Goal: Navigation & Orientation: Find specific page/section

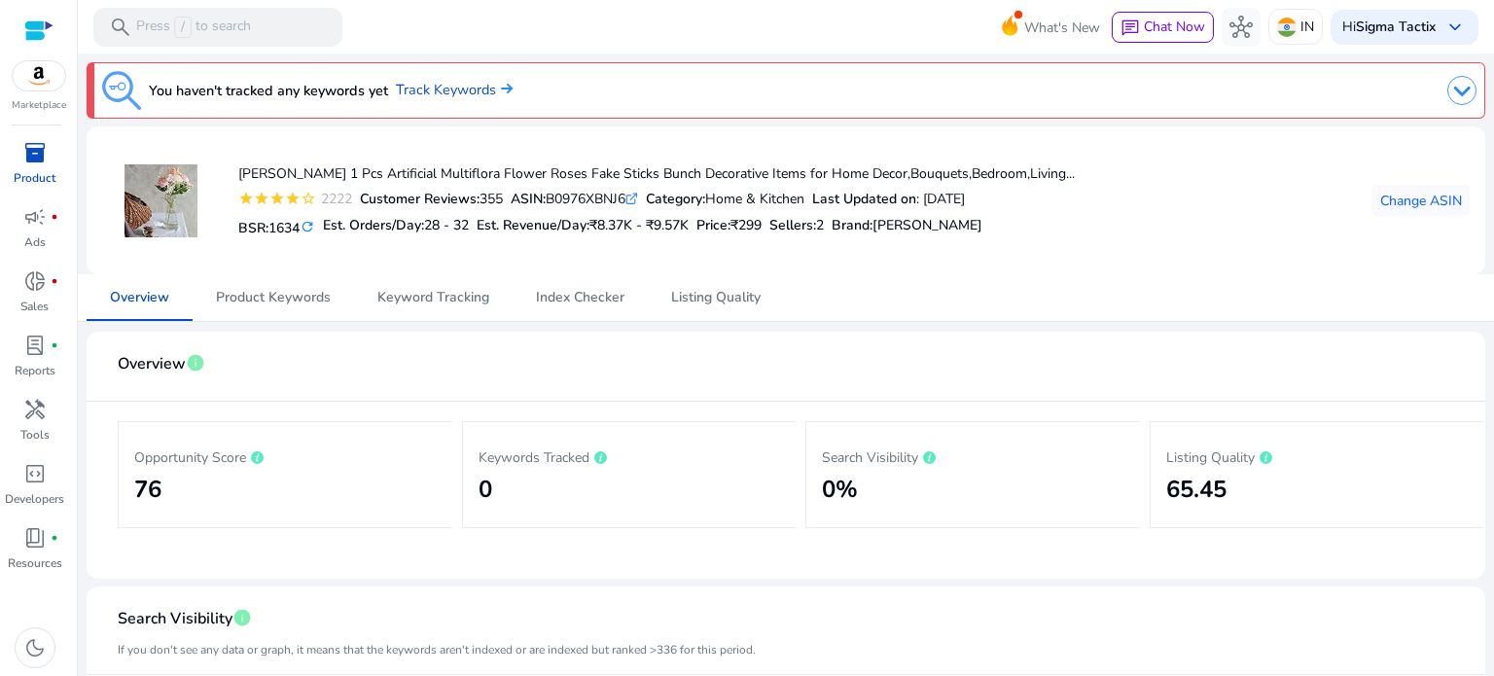
click at [18, 151] on div "inventory_2" at bounding box center [35, 152] width 54 height 31
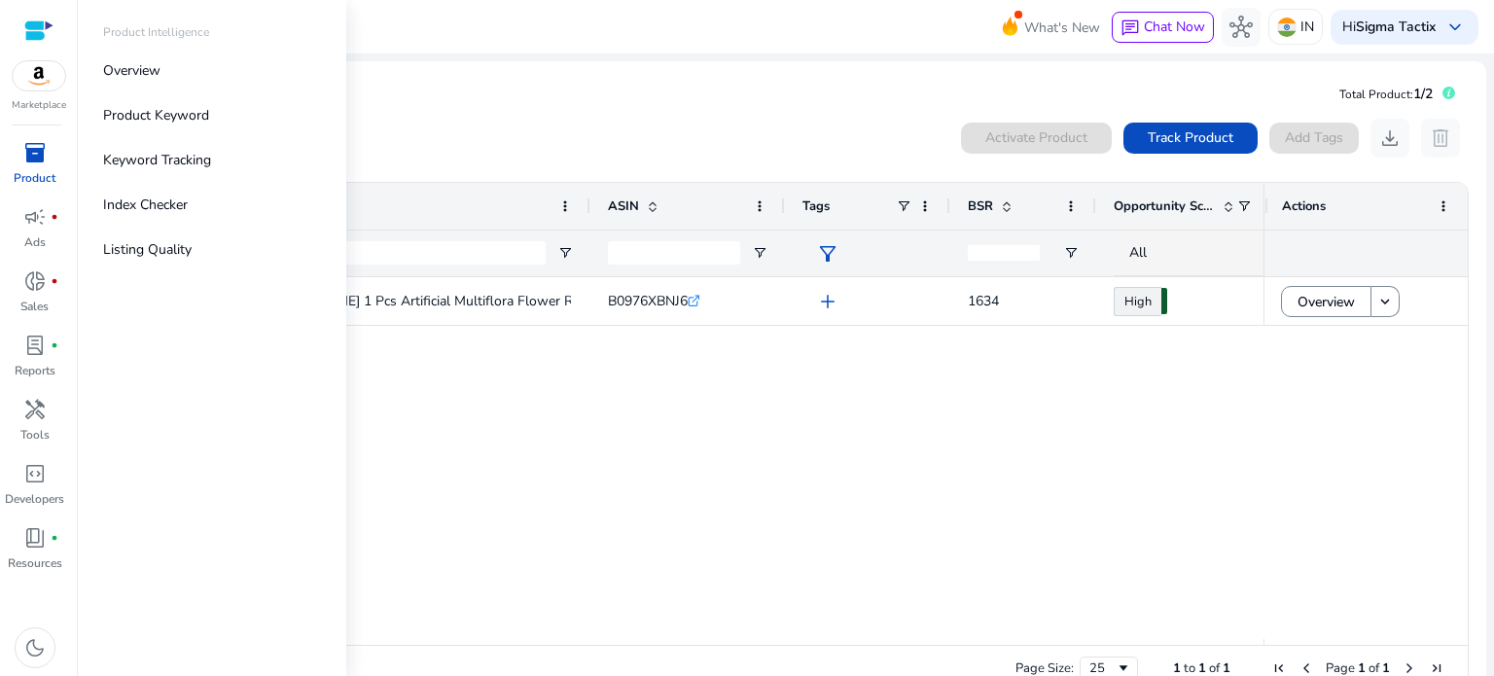
click at [25, 162] on span "inventory_2" at bounding box center [34, 152] width 23 height 23
click at [133, 77] on p "Overview" at bounding box center [131, 70] width 57 height 20
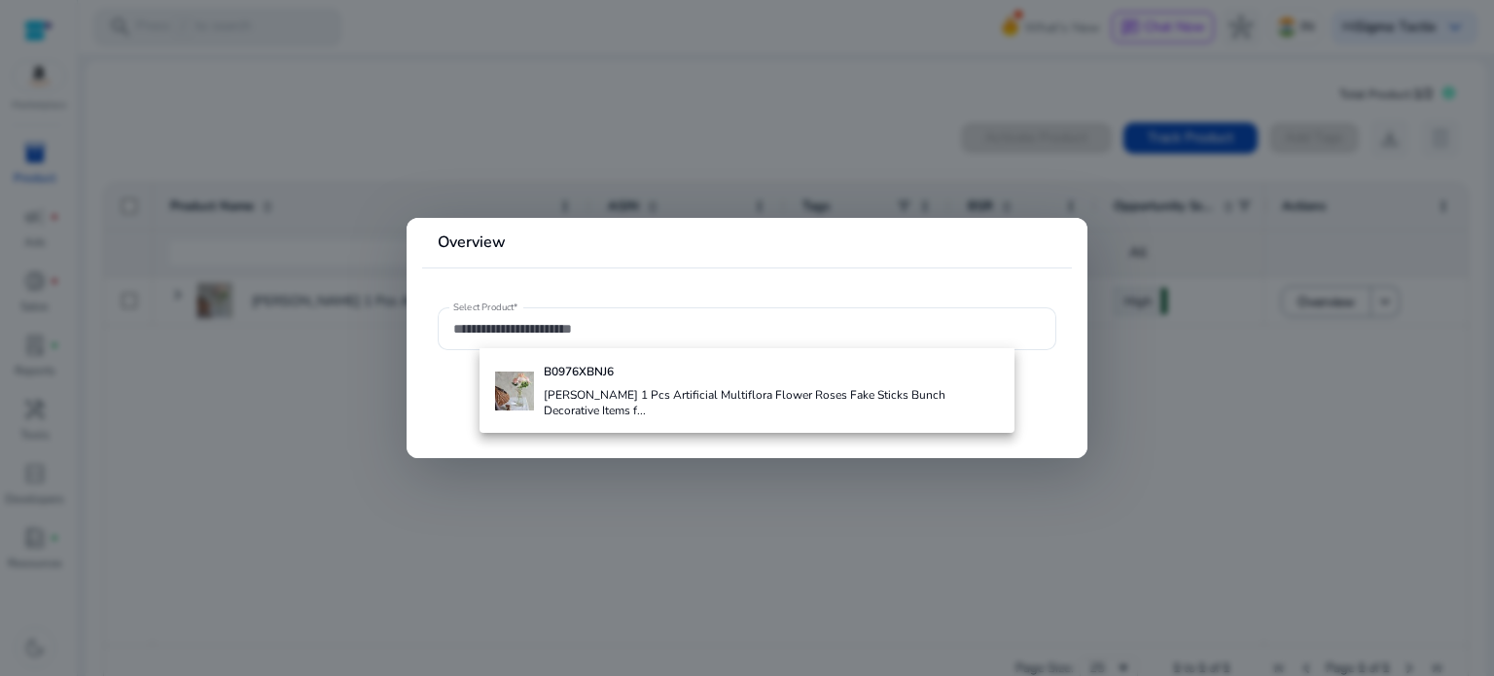
drag, startPoint x: 335, startPoint y: 458, endPoint x: 183, endPoint y: 424, distance: 155.5
click at [335, 459] on div at bounding box center [747, 338] width 1494 height 676
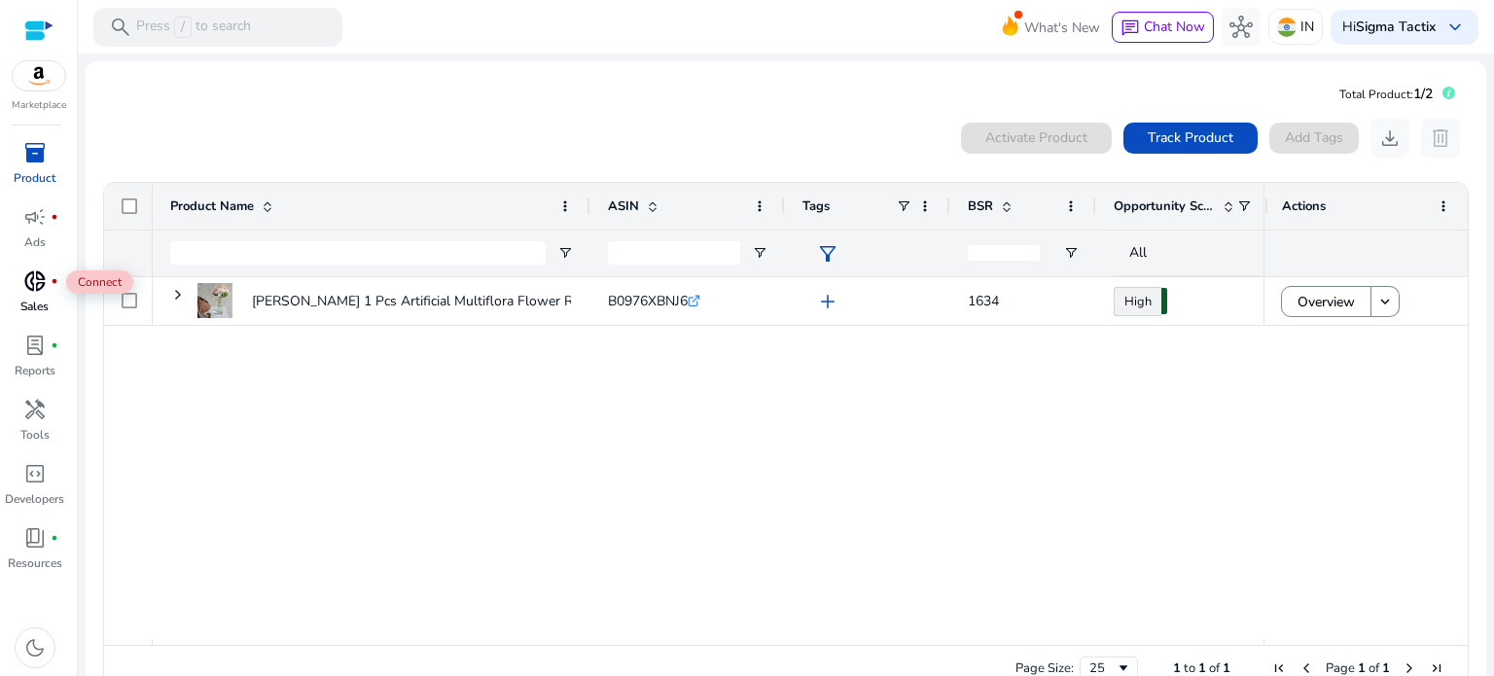
click at [19, 286] on div "donut_small fiber_manual_record" at bounding box center [35, 281] width 54 height 31
